Goal: Transaction & Acquisition: Purchase product/service

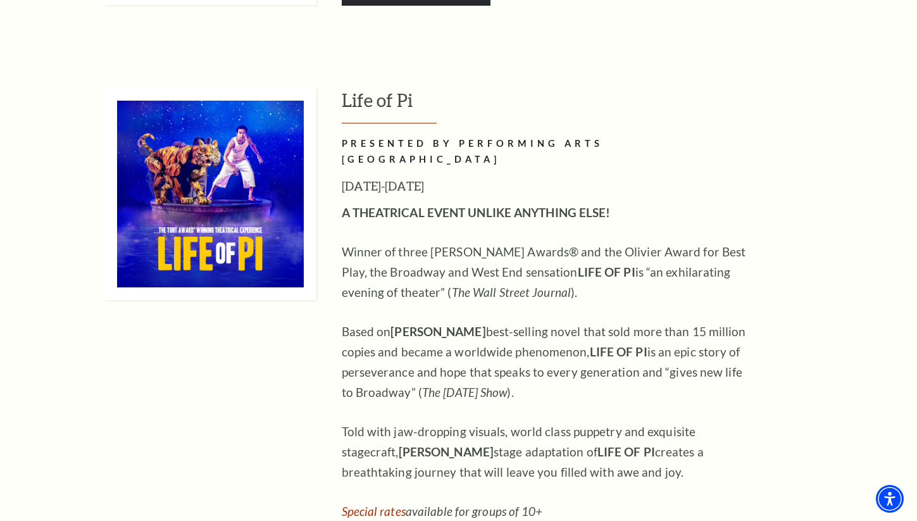
scroll to position [1456, 0]
click at [206, 212] on img at bounding box center [210, 195] width 212 height 212
click at [233, 230] on img at bounding box center [210, 195] width 212 height 212
click at [233, 227] on img at bounding box center [210, 195] width 212 height 212
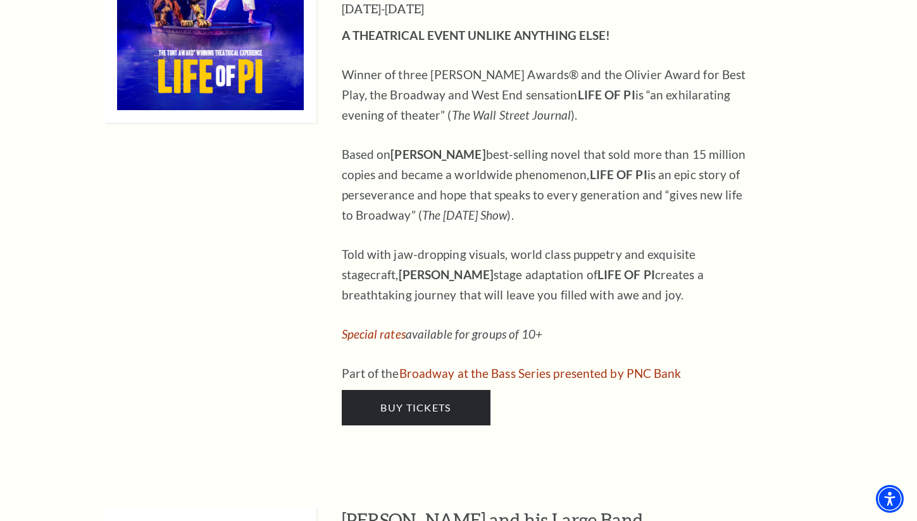
scroll to position [1646, 0]
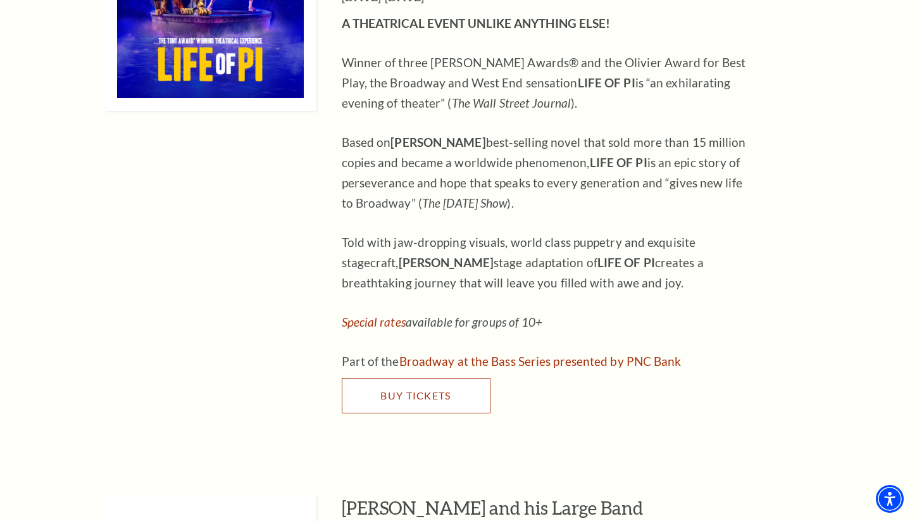
click at [418, 389] on span "Buy Tickets" at bounding box center [415, 395] width 70 height 12
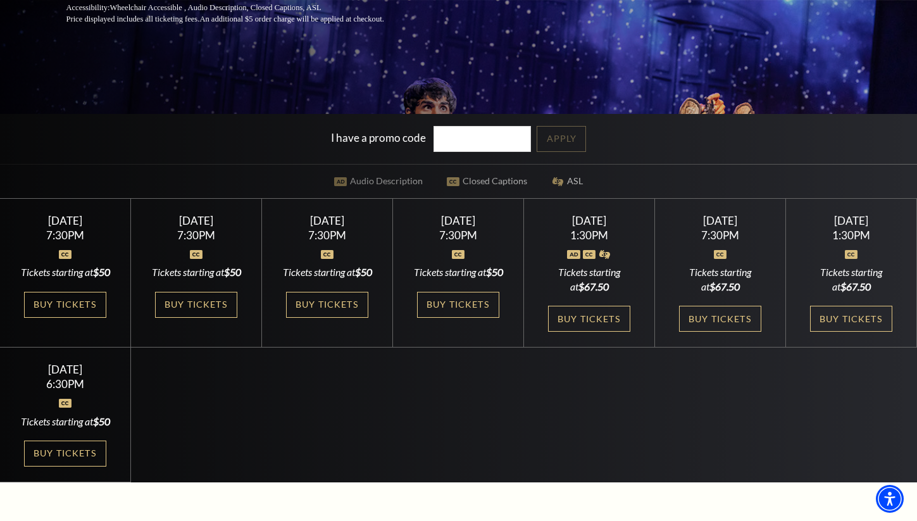
scroll to position [380, 0]
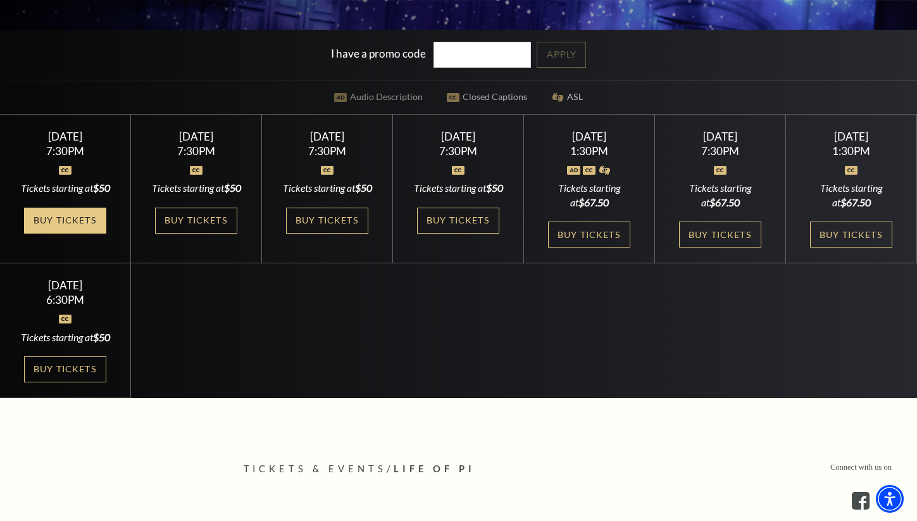
click at [55, 228] on link "Buy Tickets" at bounding box center [65, 221] width 82 height 26
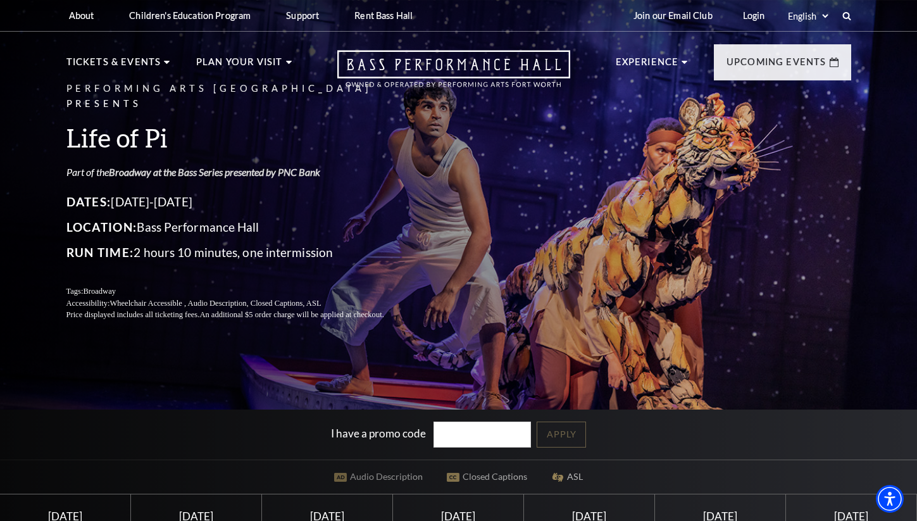
click at [233, 166] on link "Broadway at the Bass Series presented by PNC Bank" at bounding box center [214, 172] width 211 height 12
